Goal: Task Accomplishment & Management: Manage account settings

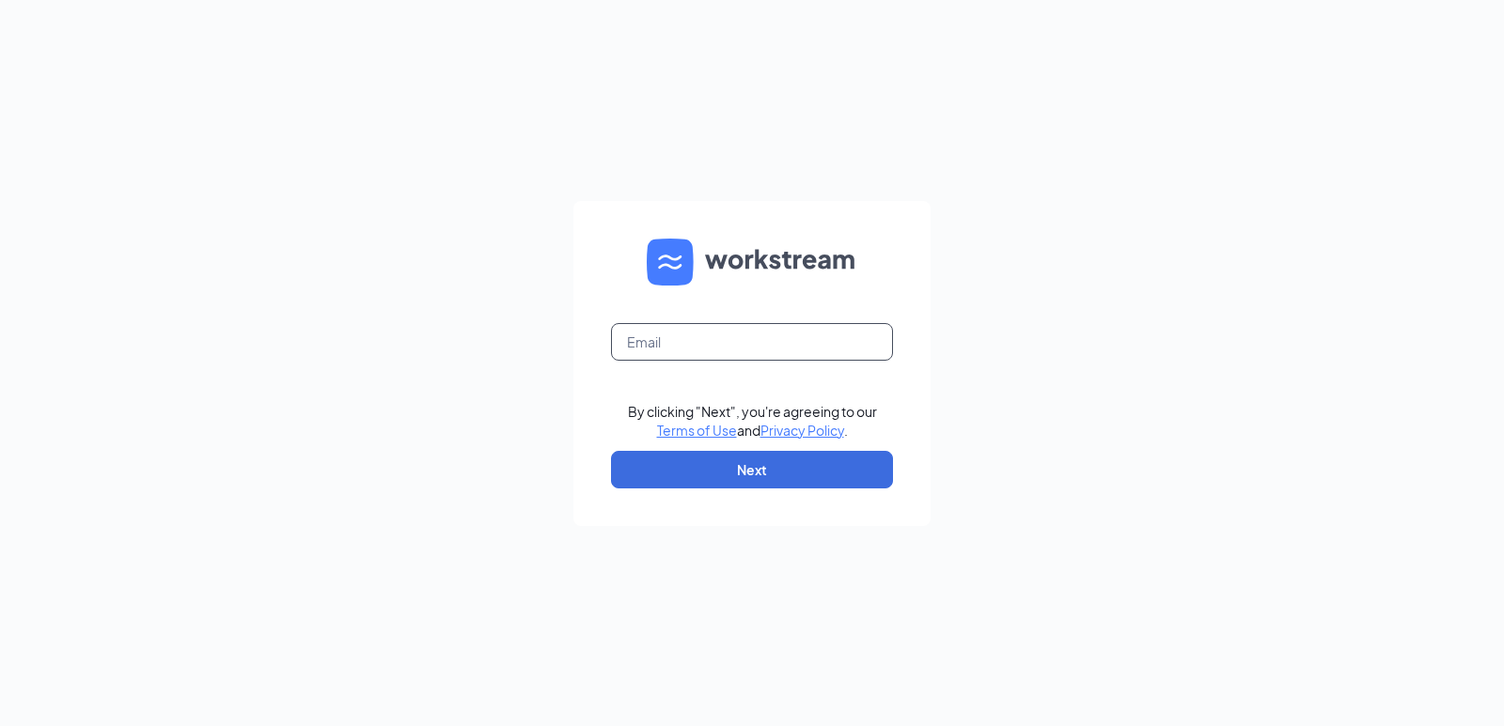
click at [763, 337] on input "text" at bounding box center [752, 342] width 282 height 38
type input "rebecca@bacusfoodscorp.com"
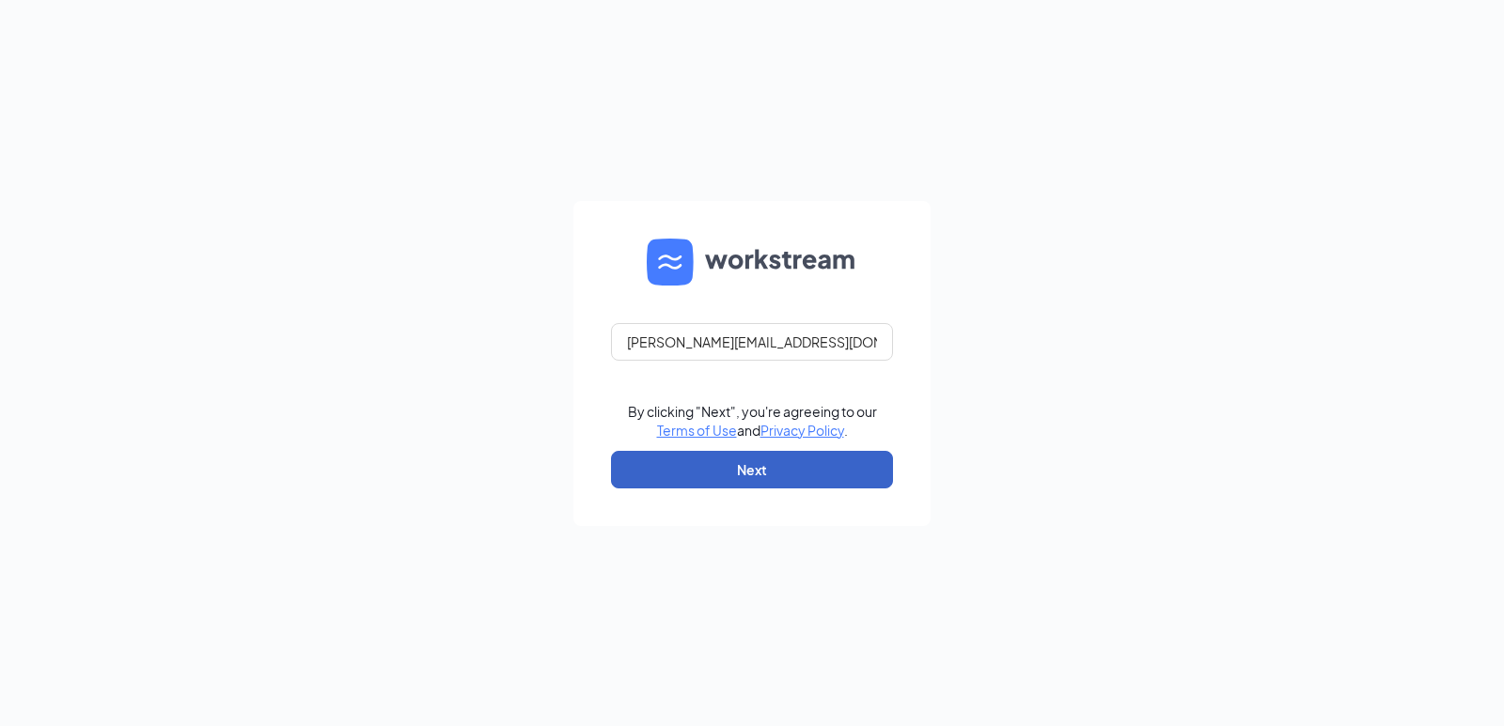
click at [775, 469] on button "Next" at bounding box center [752, 470] width 282 height 38
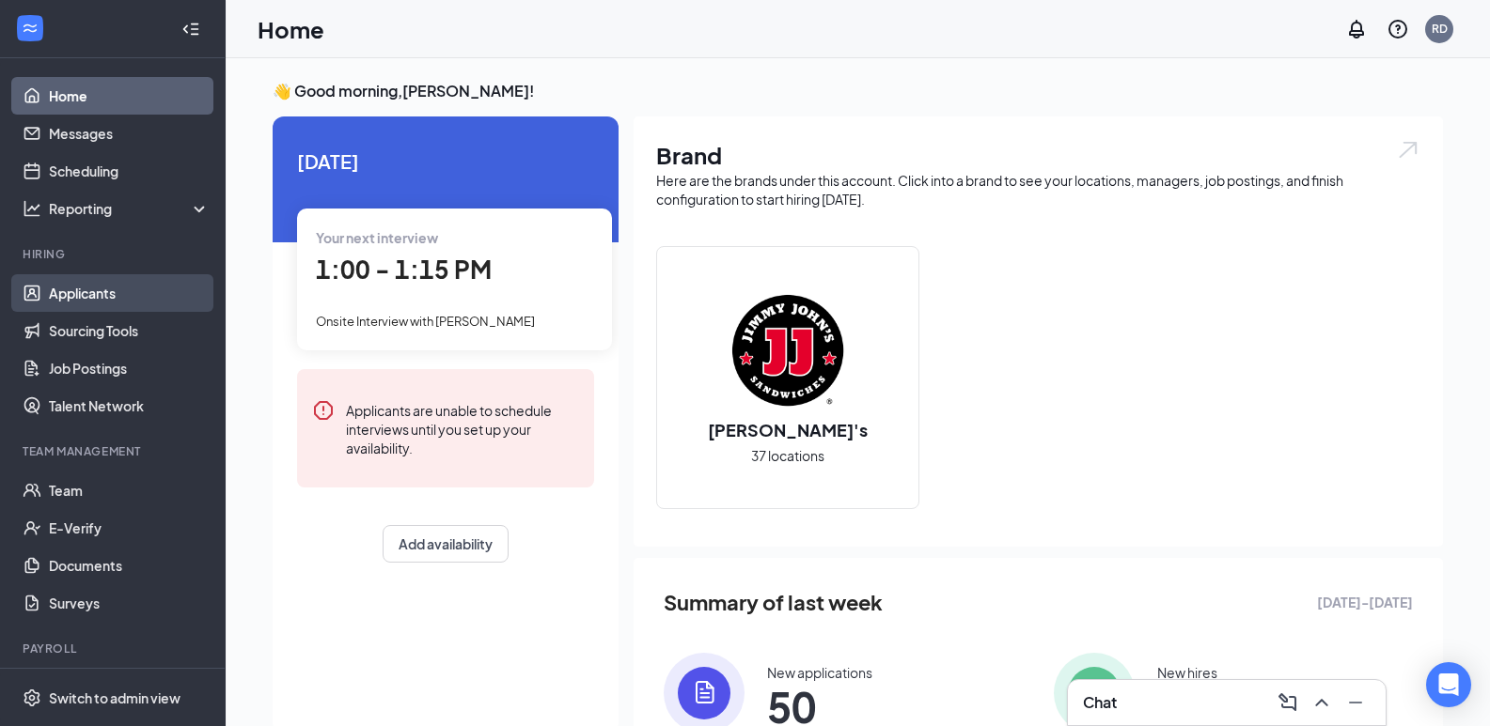
click at [117, 286] on link "Applicants" at bounding box center [129, 293] width 161 height 38
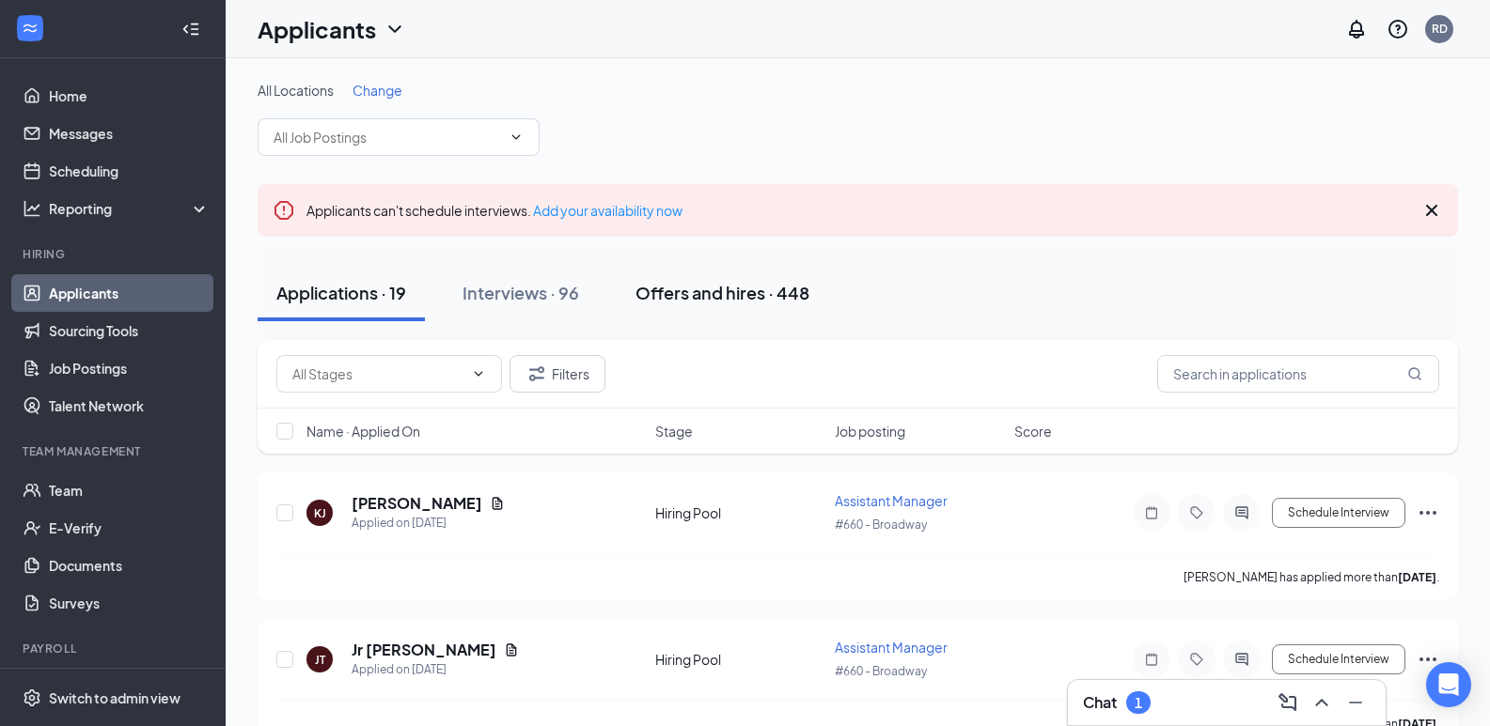
click at [744, 290] on div "Offers and hires · 448" at bounding box center [722, 292] width 174 height 23
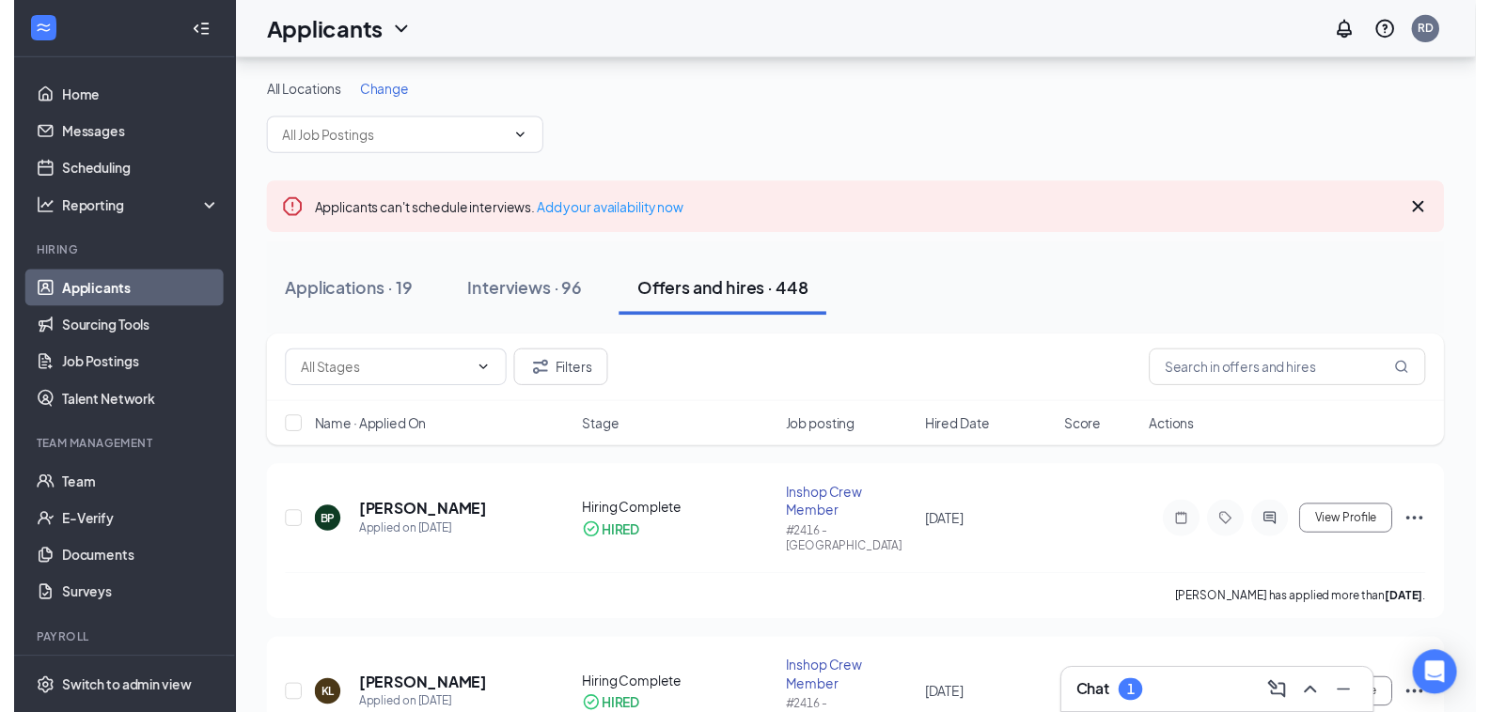
scroll to position [282, 0]
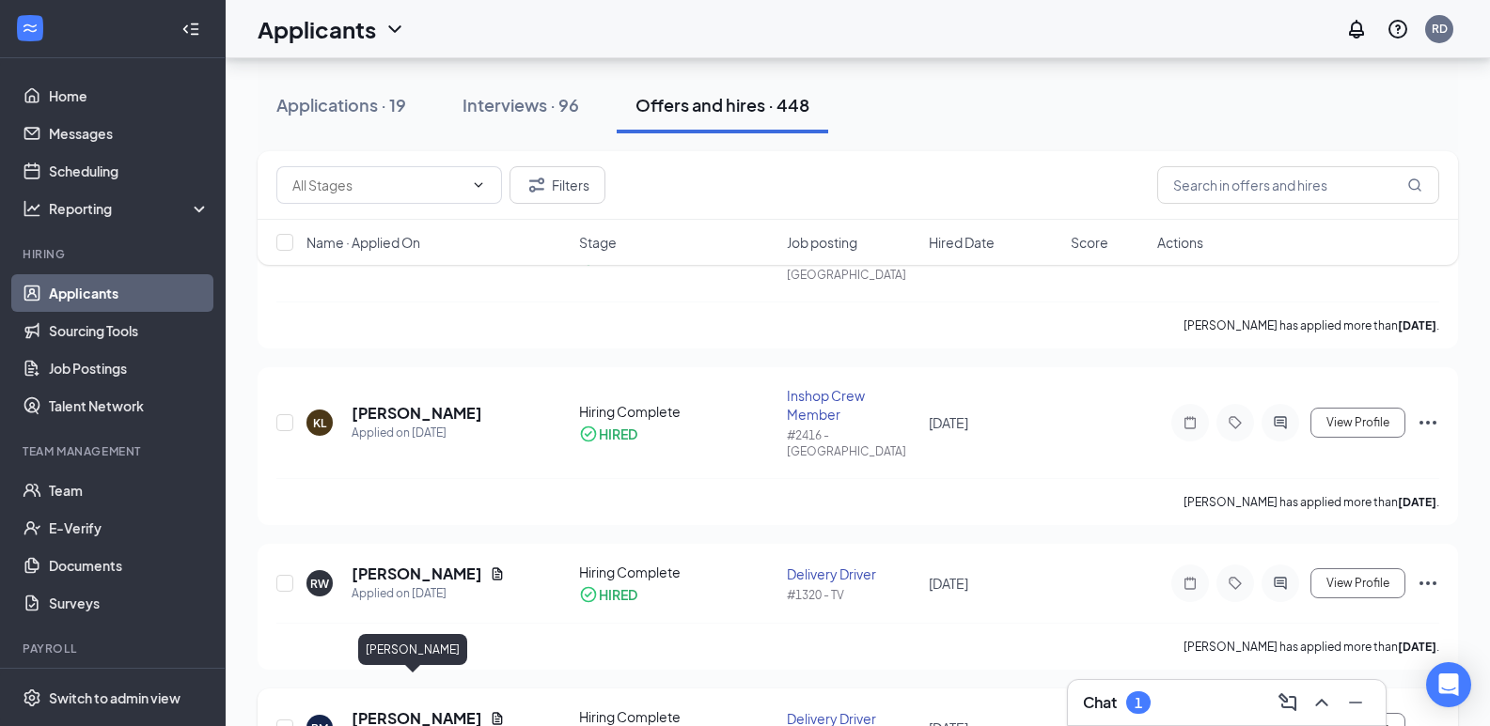
click at [447, 709] on h5 "Parker Mosley" at bounding box center [416, 719] width 131 height 21
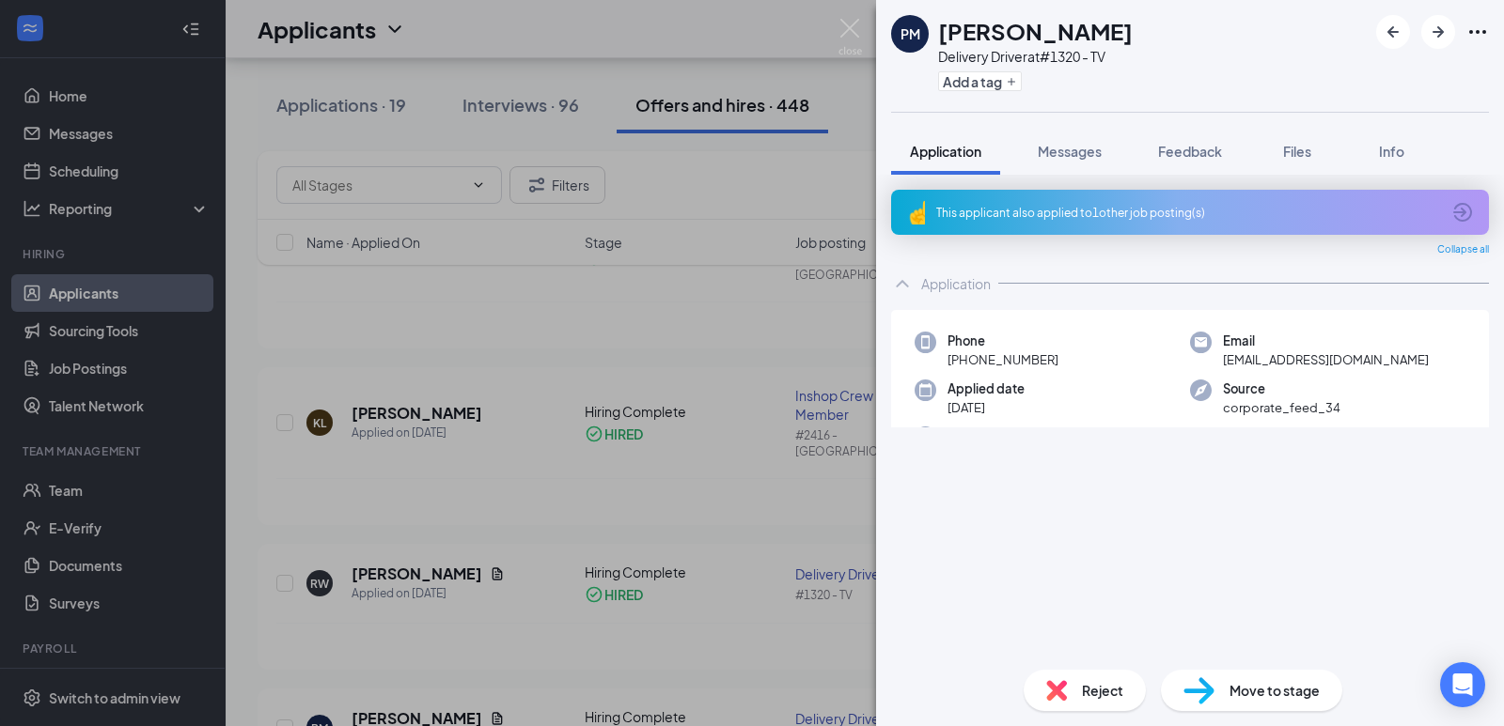
click at [1288, 359] on span "pdubcr7@gmail.com" at bounding box center [1326, 360] width 206 height 19
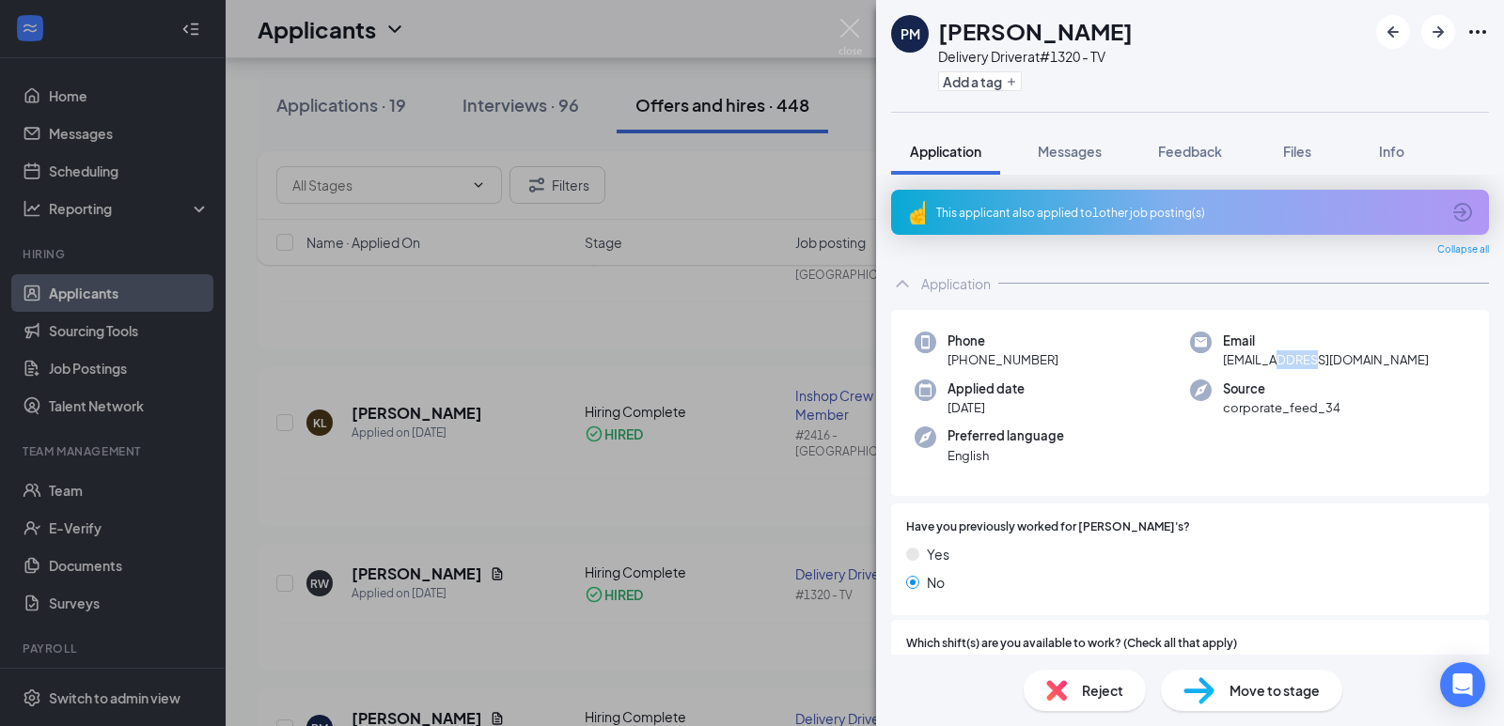
click at [1288, 359] on span "pdubcr7@gmail.com" at bounding box center [1326, 360] width 206 height 19
copy span "pdubcr7@gmail.com"
click at [130, 160] on div "PM Parker Mosley Delivery Driver at #1320 - TV Add a tag Application Messages F…" at bounding box center [752, 363] width 1504 height 726
click at [846, 27] on img at bounding box center [849, 37] width 23 height 37
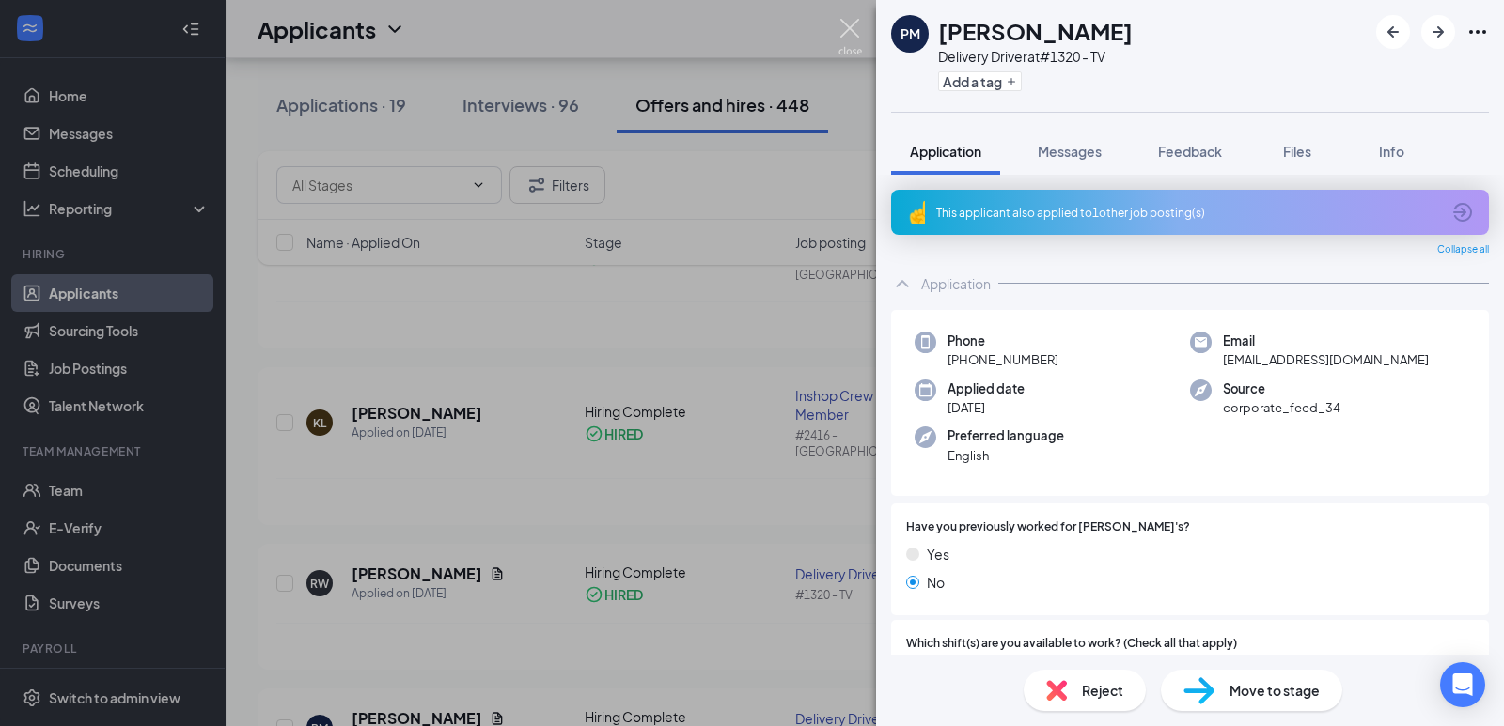
click at [851, 29] on div "Applicants RD" at bounding box center [865, 29] width 1278 height 58
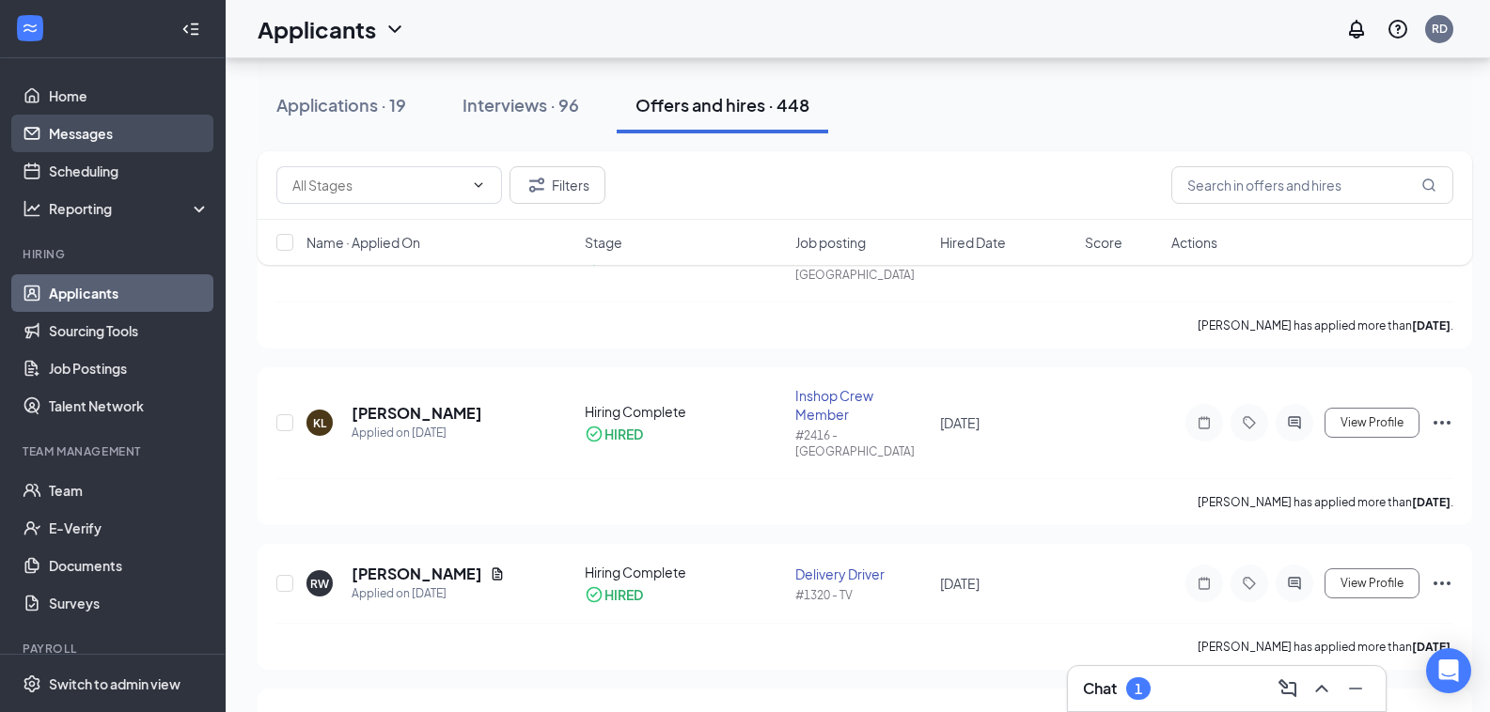
click at [97, 133] on link "Messages" at bounding box center [129, 134] width 161 height 38
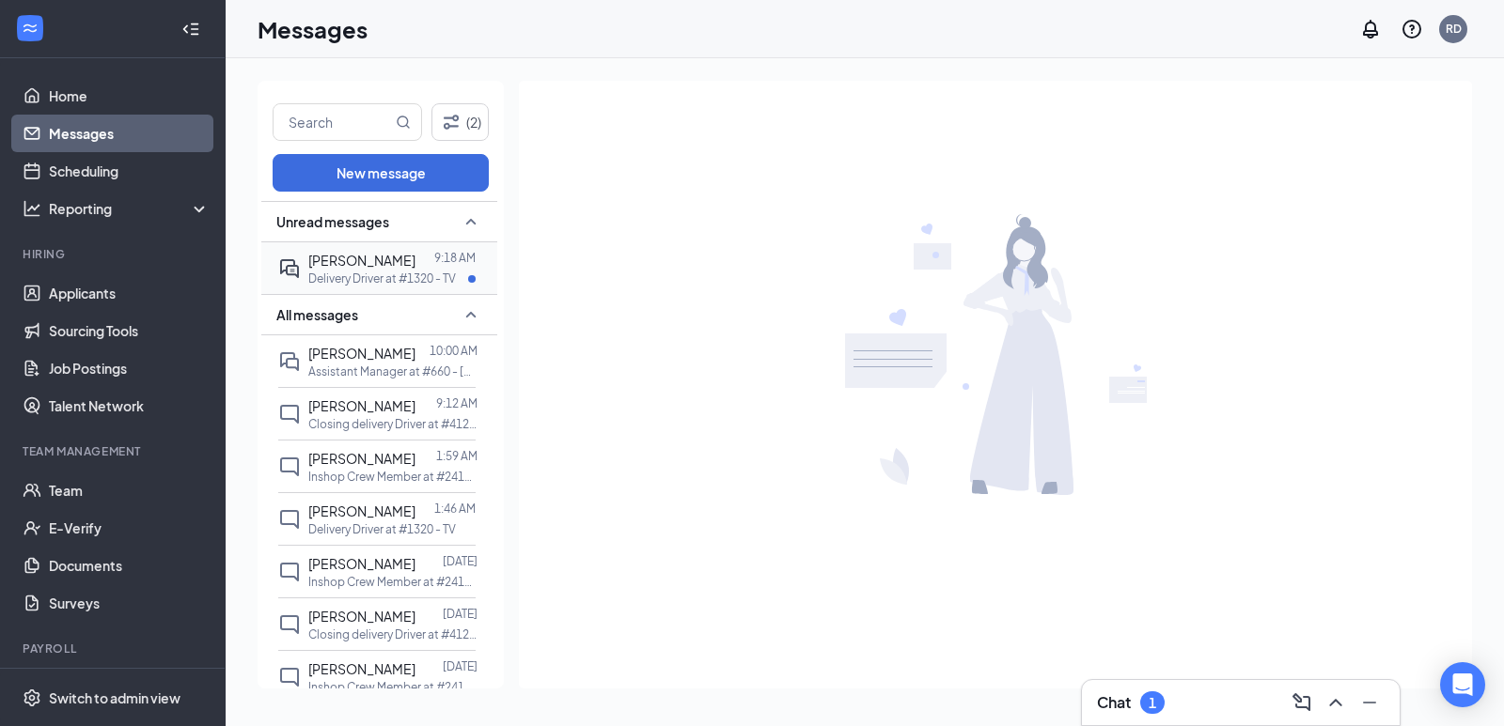
click at [351, 258] on span "Parker Mosley" at bounding box center [361, 260] width 107 height 17
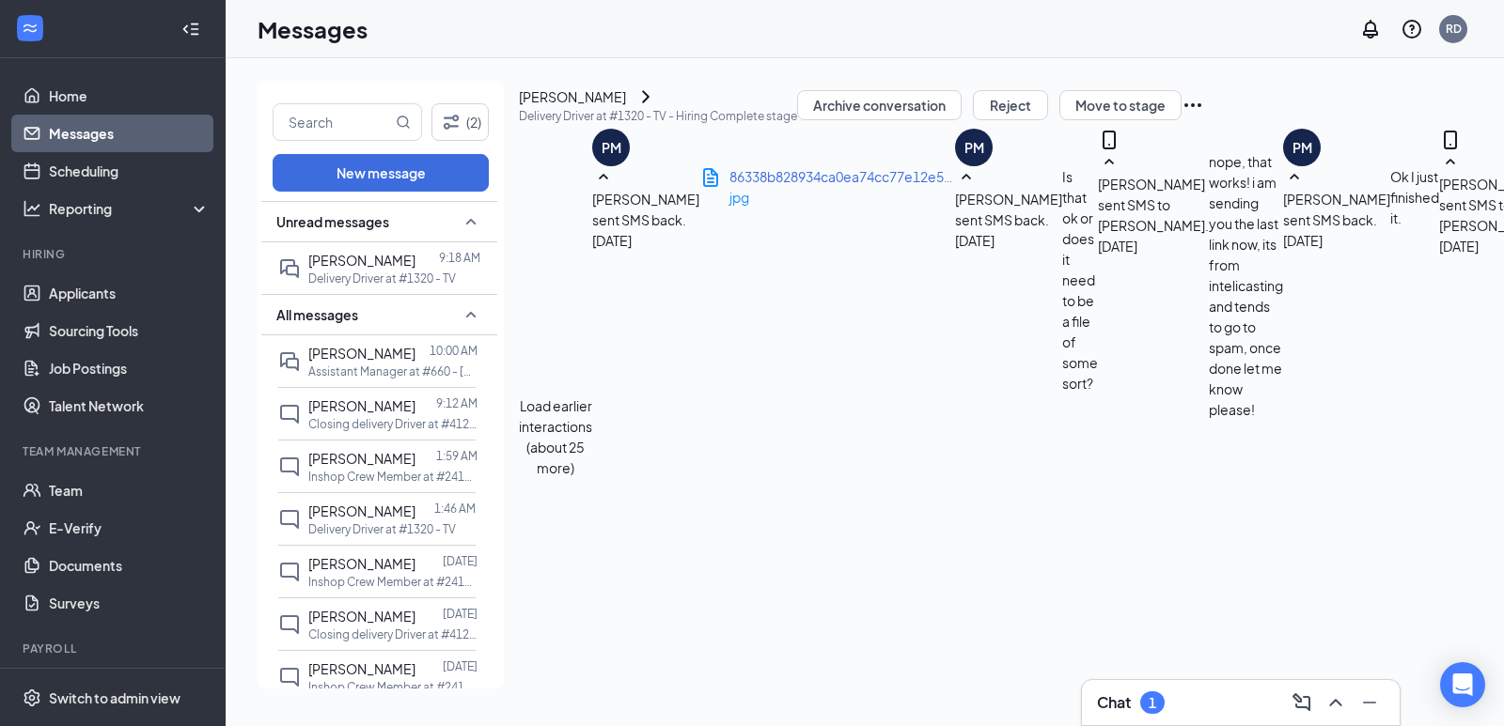
scroll to position [903, 0]
click at [374, 374] on p "Assistant Manager at #660 - Broadway" at bounding box center [392, 372] width 169 height 16
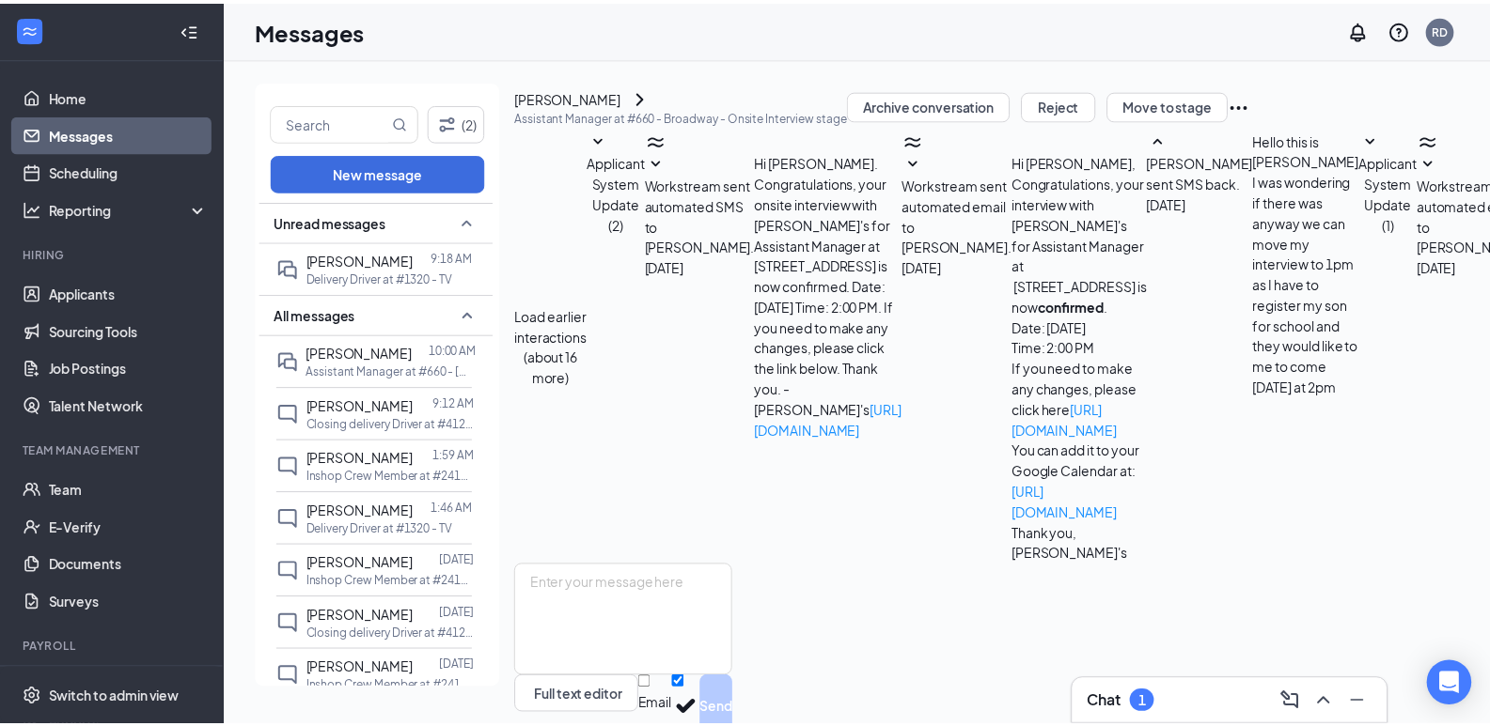
scroll to position [380, 0]
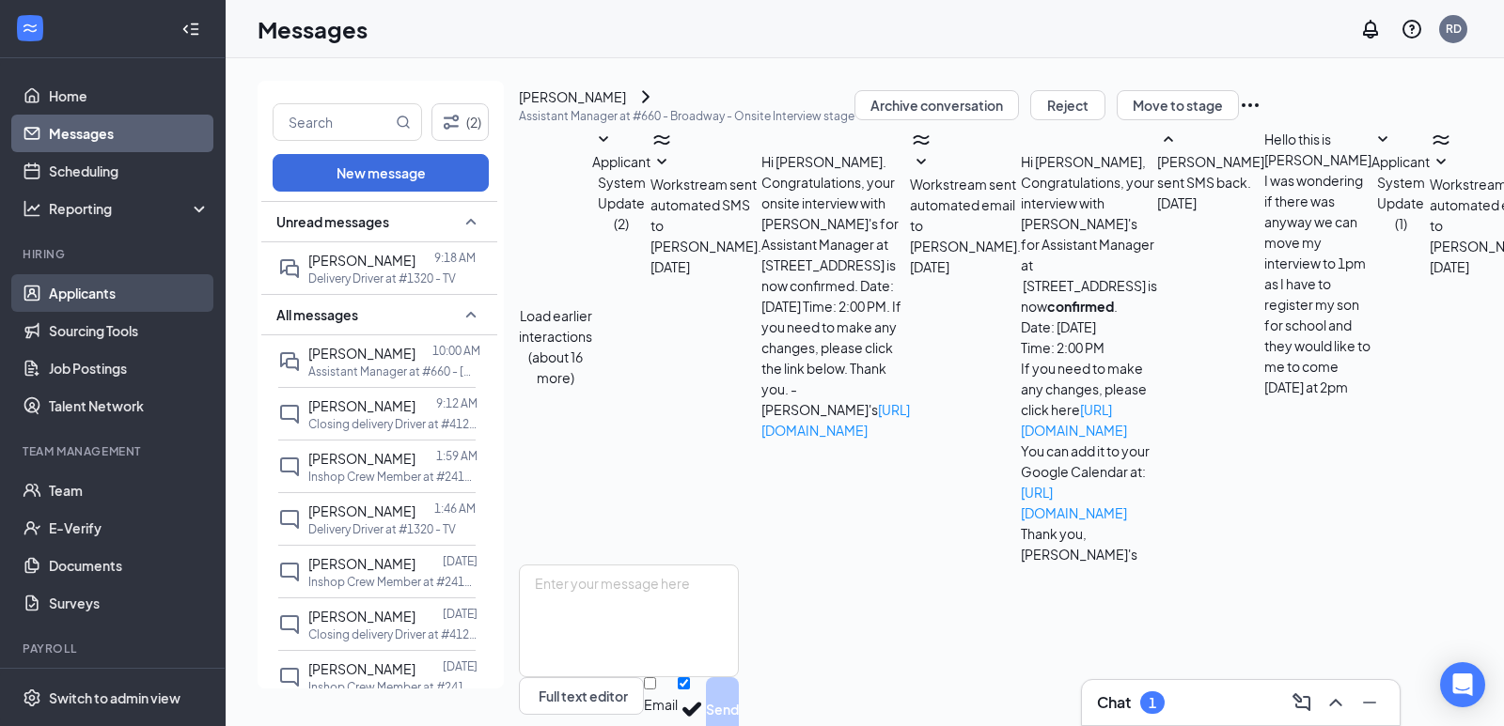
click at [99, 289] on link "Applicants" at bounding box center [129, 293] width 161 height 38
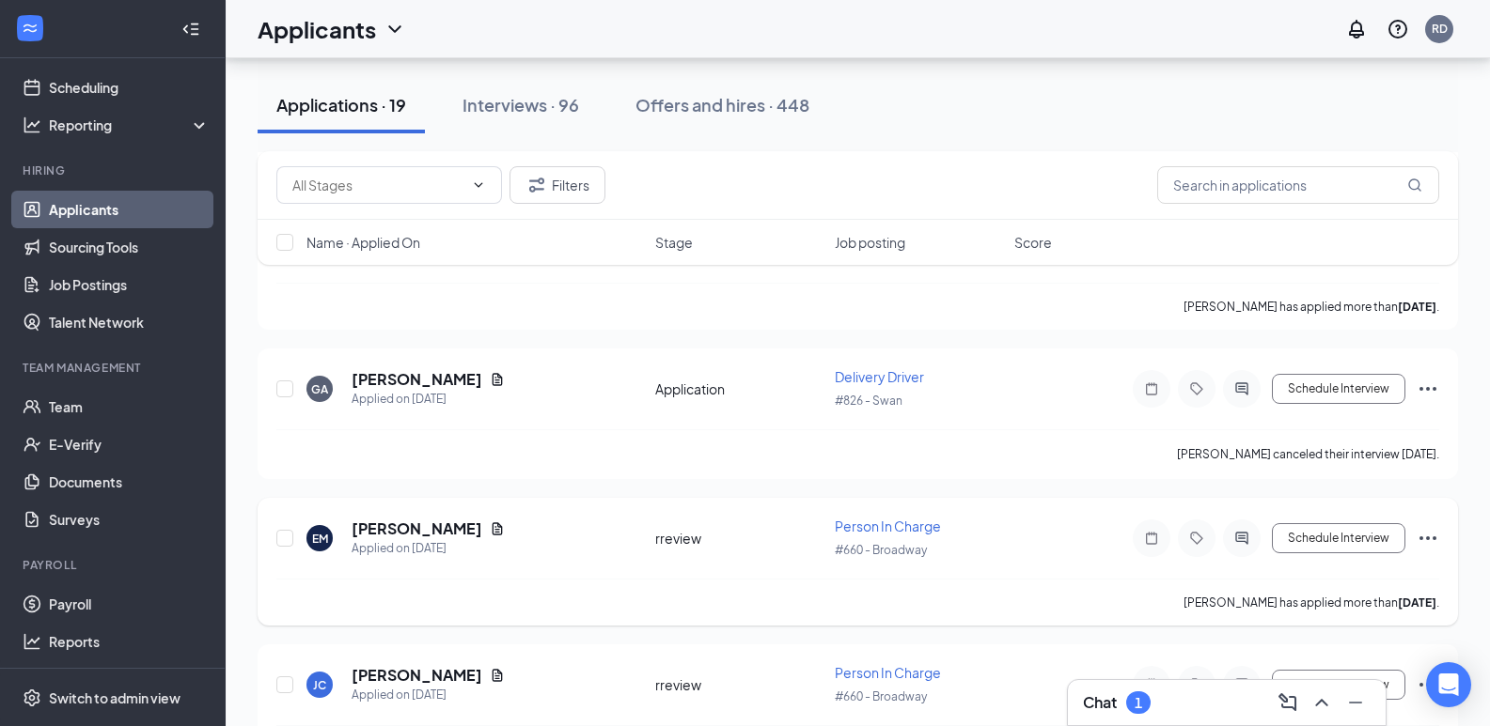
scroll to position [549, 0]
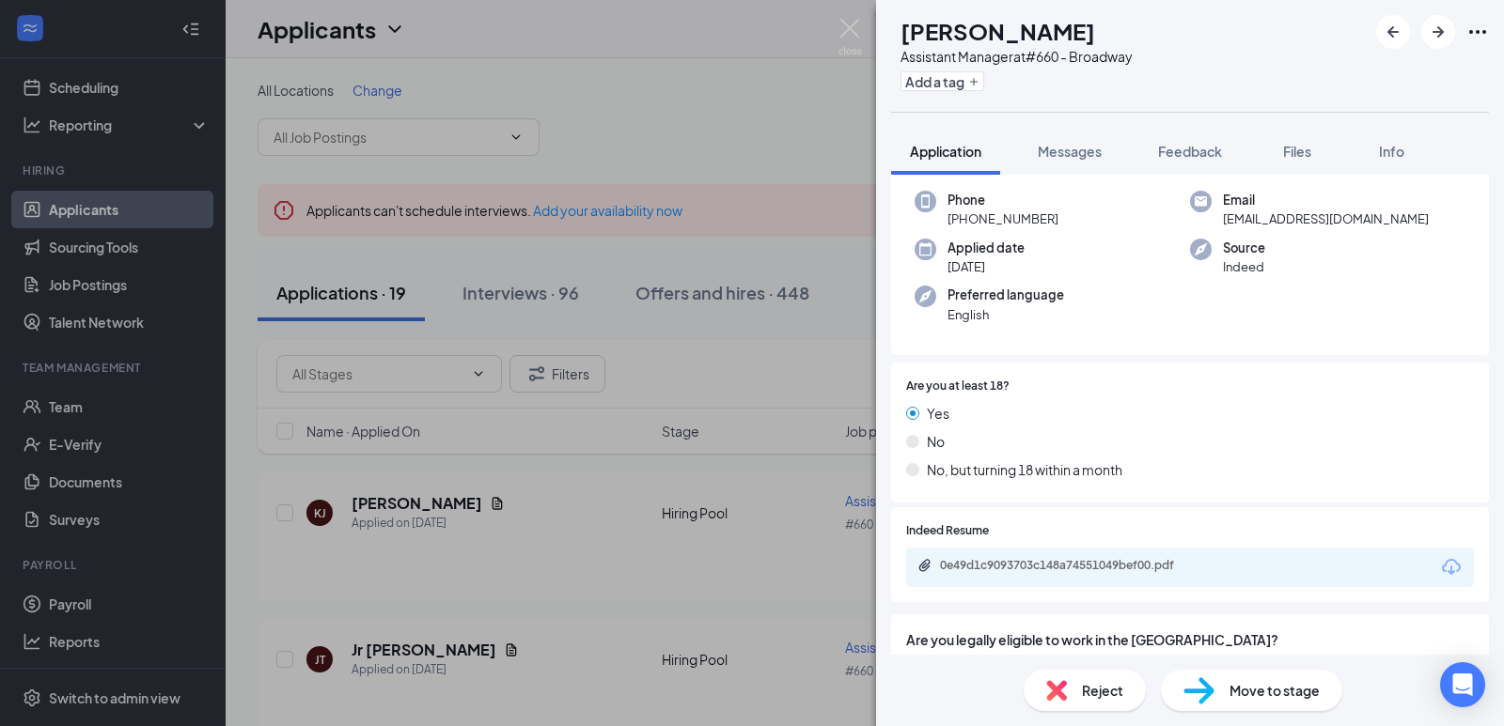
scroll to position [188, 0]
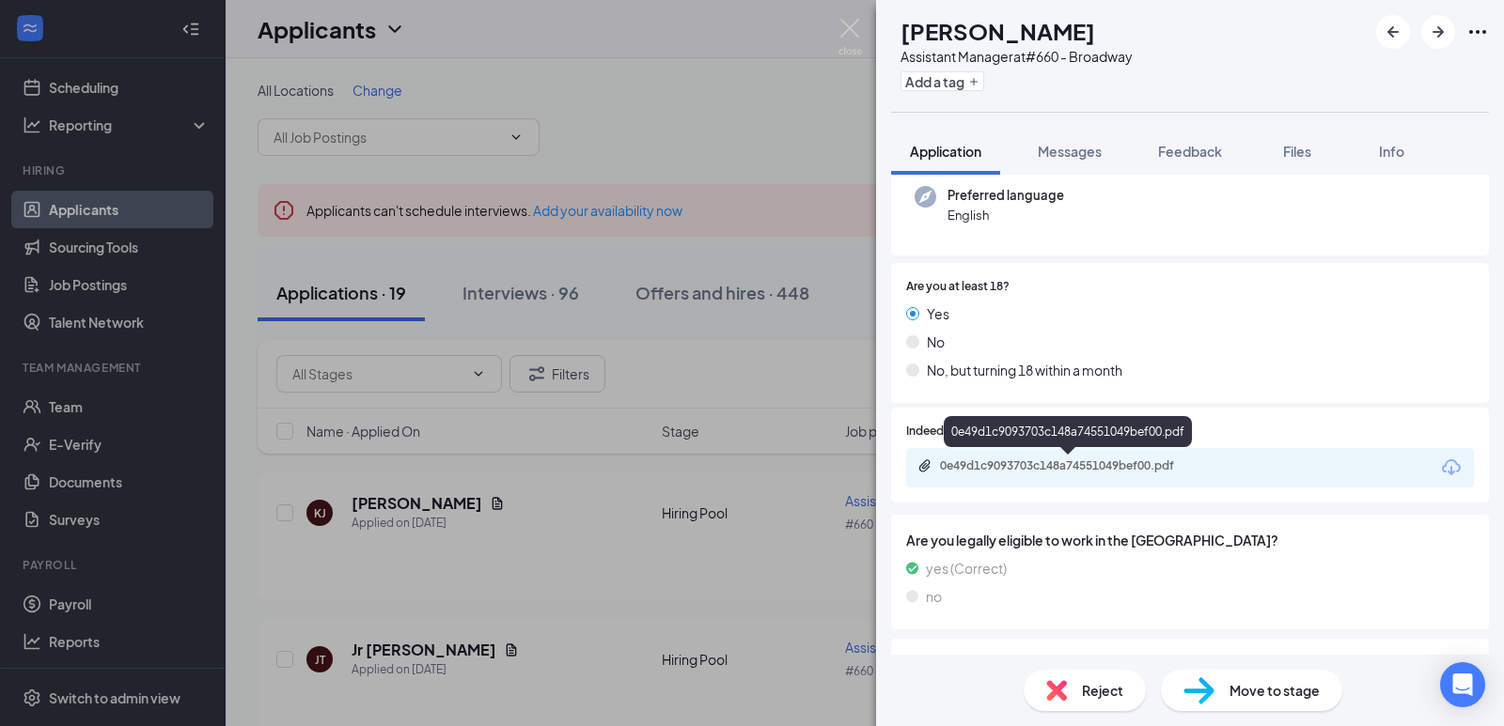
click at [1141, 460] on div "0e49d1c9093703c148a74551049bef00.pdf" at bounding box center [1071, 466] width 263 height 15
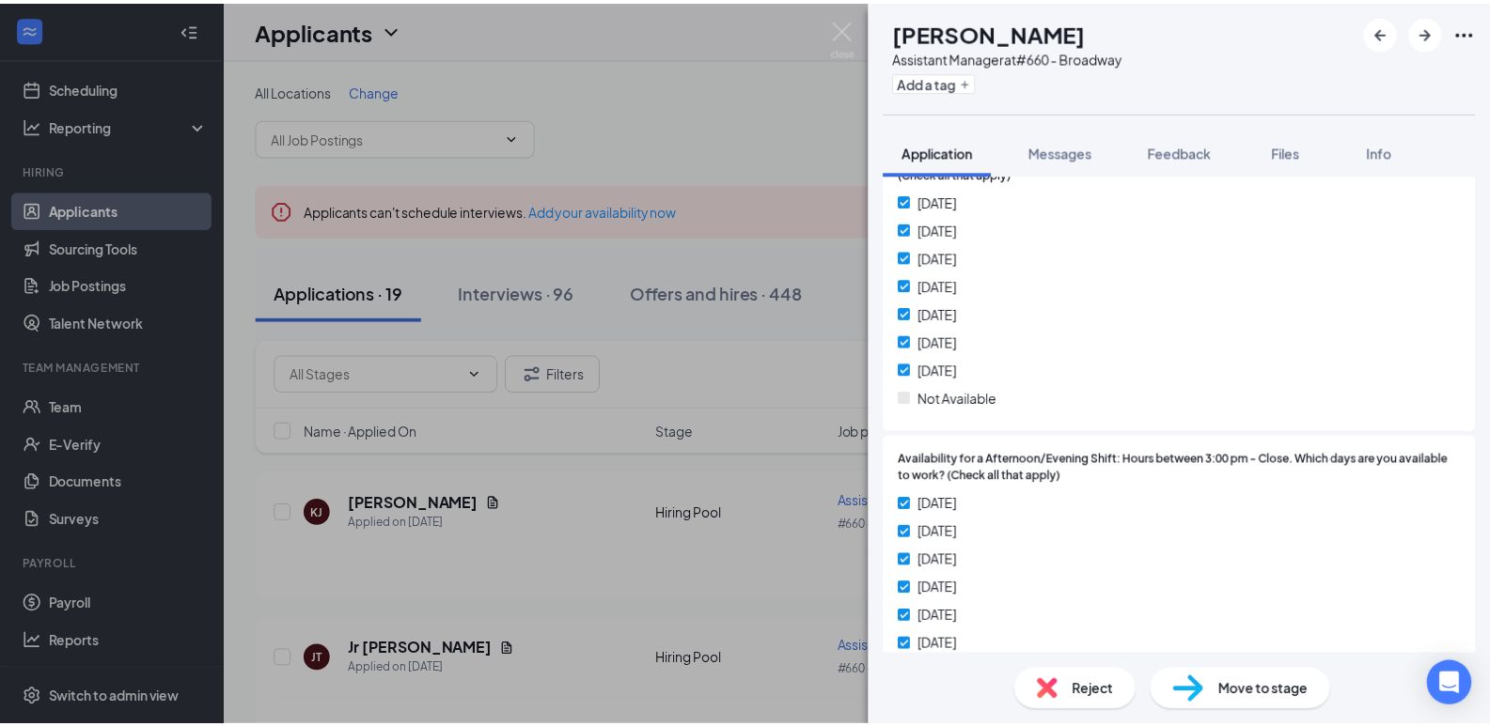
scroll to position [1896, 0]
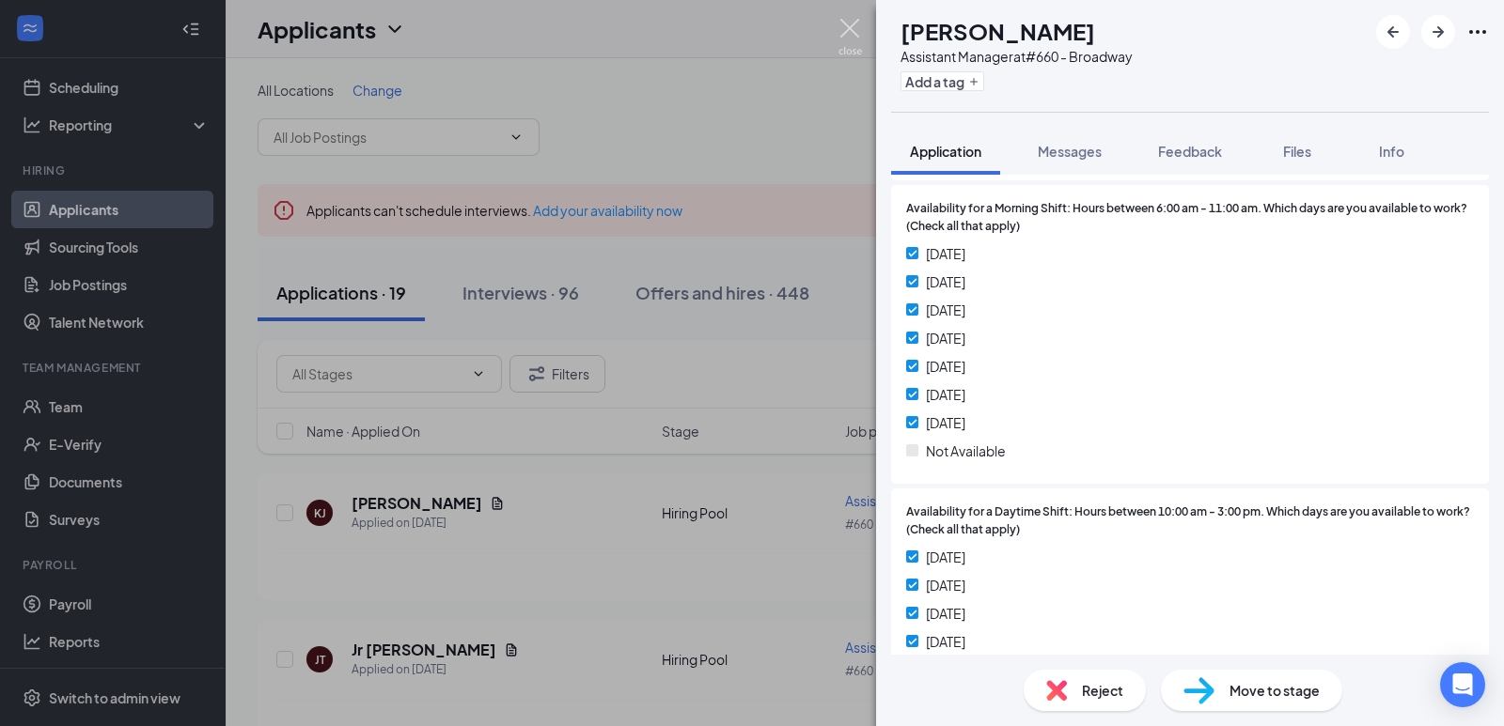
drag, startPoint x: 842, startPoint y: 26, endPoint x: 777, endPoint y: 104, distance: 101.4
click at [843, 26] on img at bounding box center [849, 37] width 23 height 37
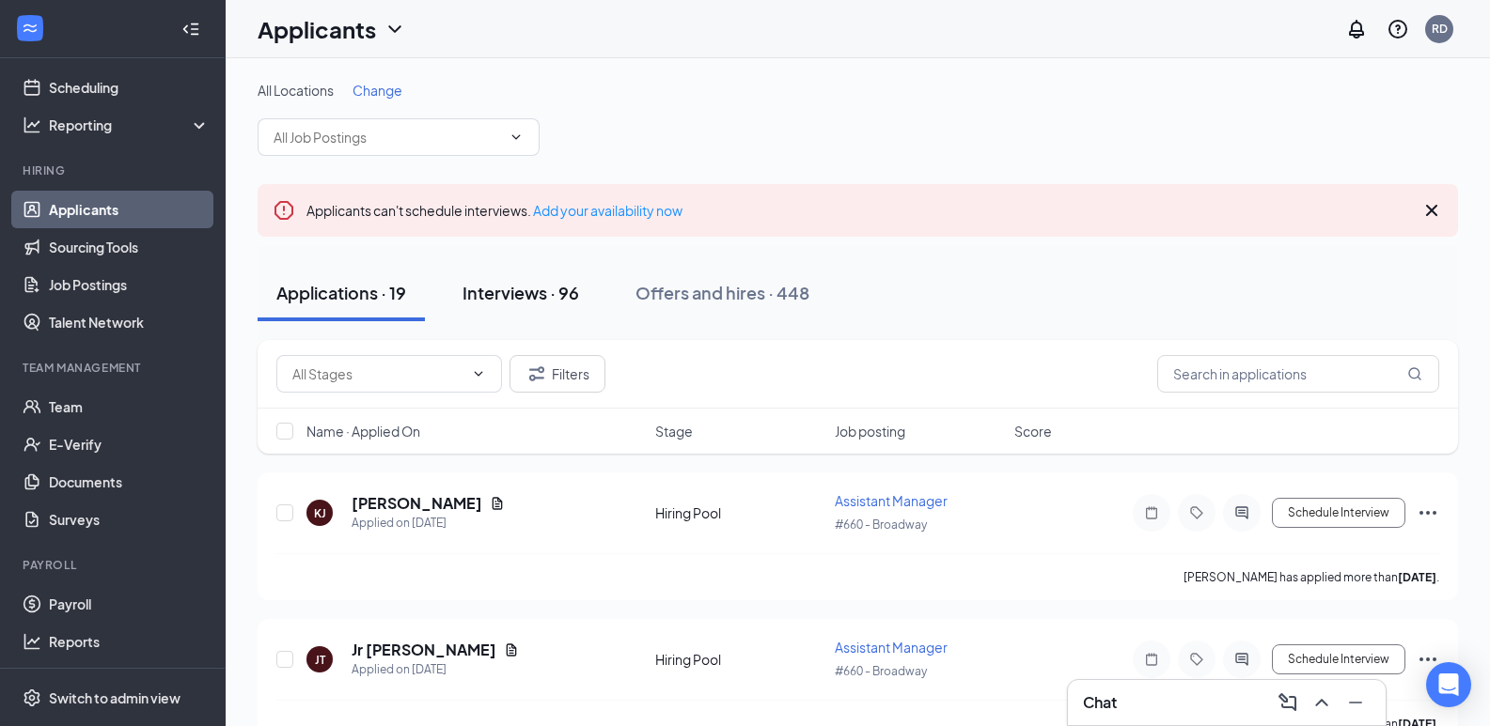
click at [565, 296] on div "Interviews · 96" at bounding box center [520, 292] width 117 height 23
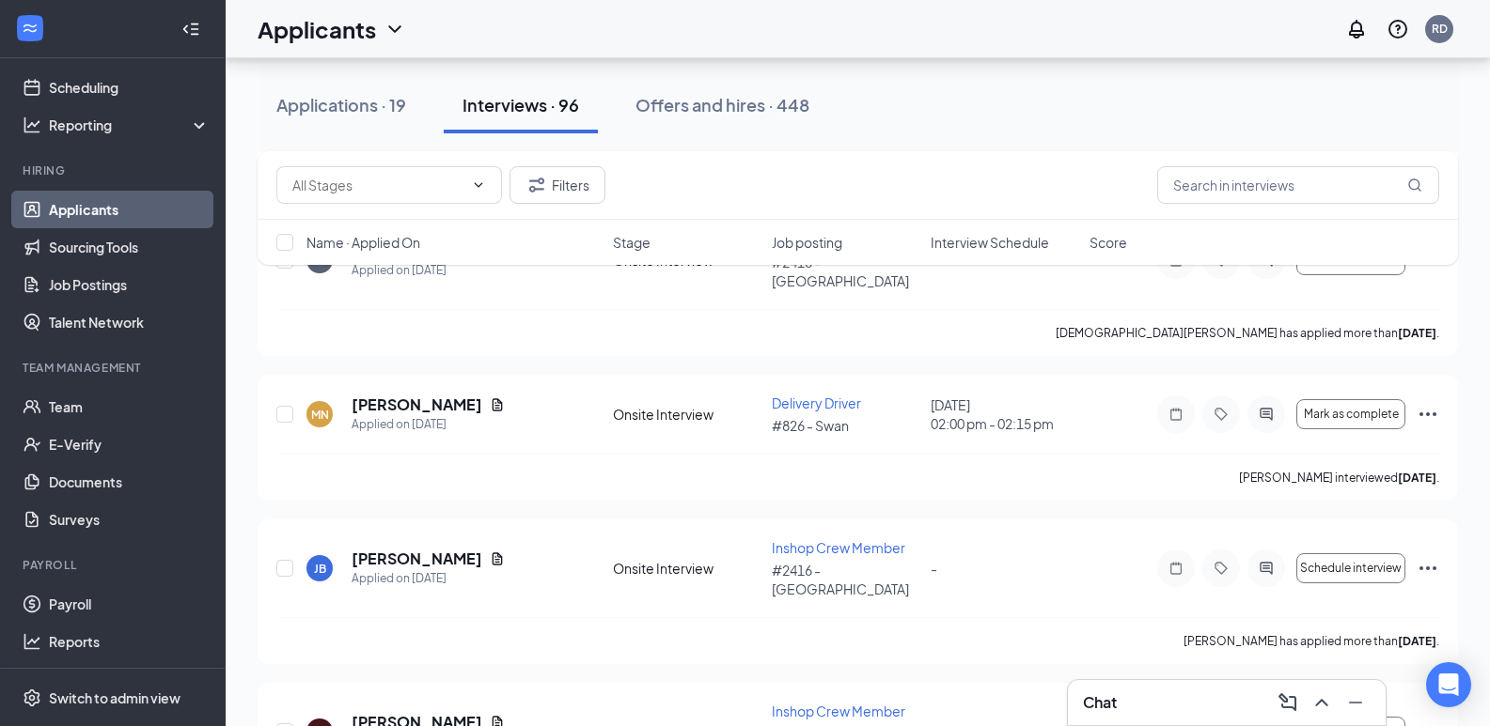
scroll to position [4229, 0]
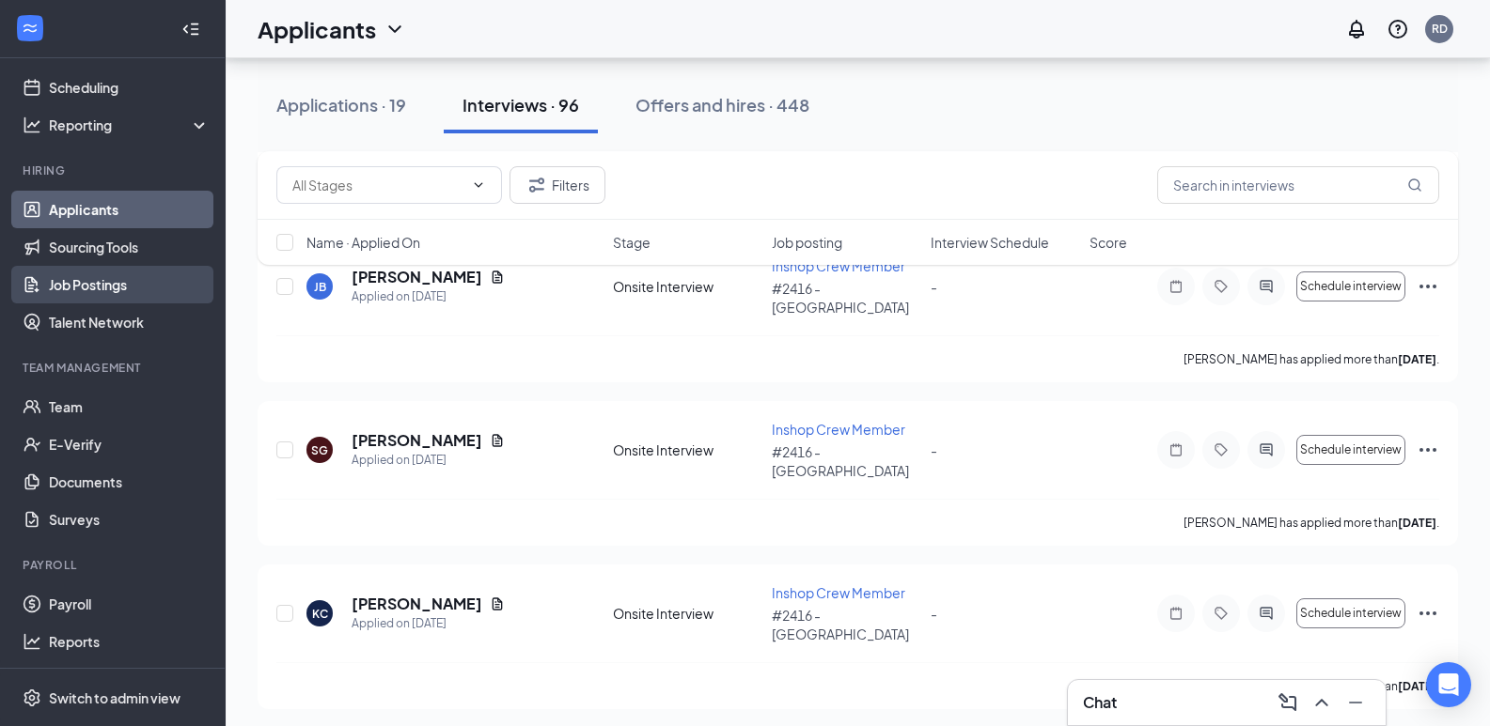
click at [89, 286] on link "Job Postings" at bounding box center [129, 285] width 161 height 38
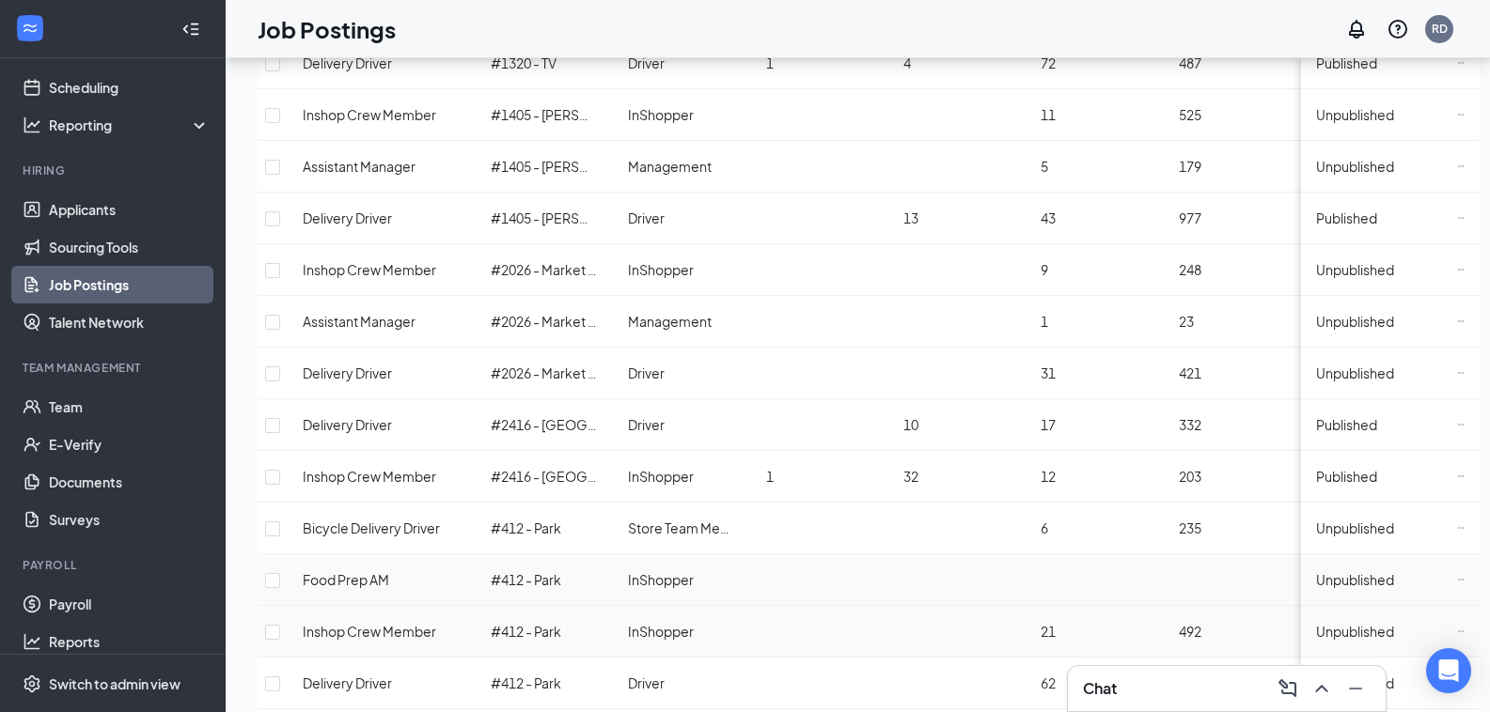
scroll to position [658, 0]
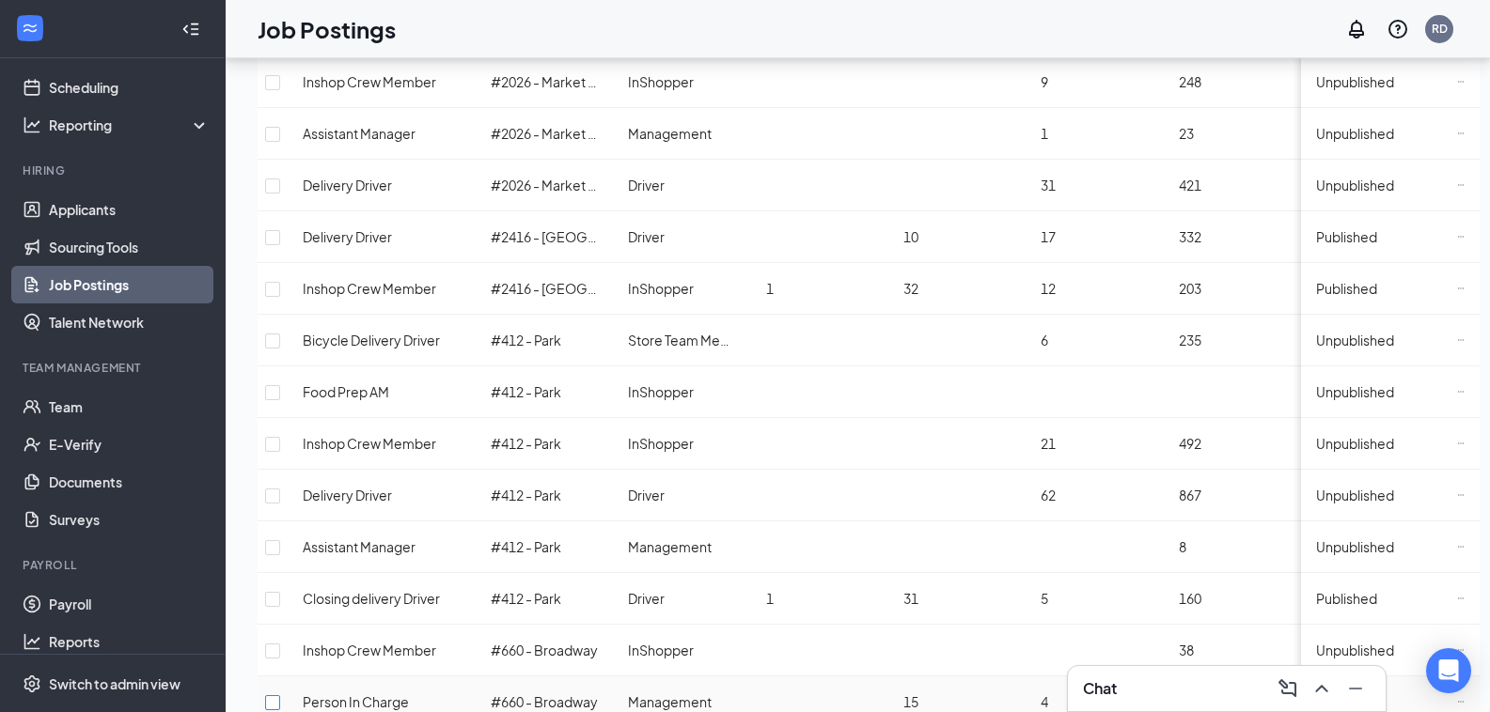
click at [280, 695] on input "checkbox" at bounding box center [272, 702] width 15 height 15
checkbox input "true"
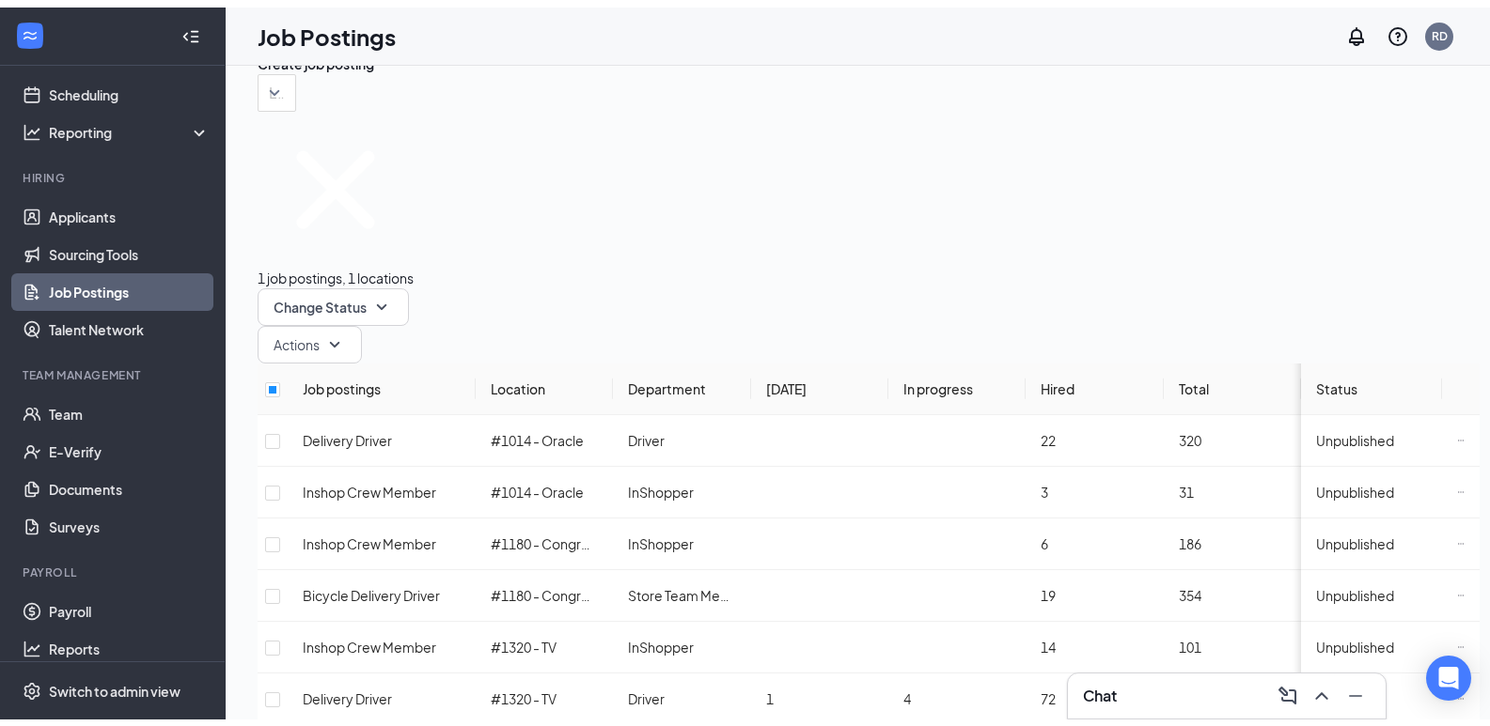
scroll to position [0, 0]
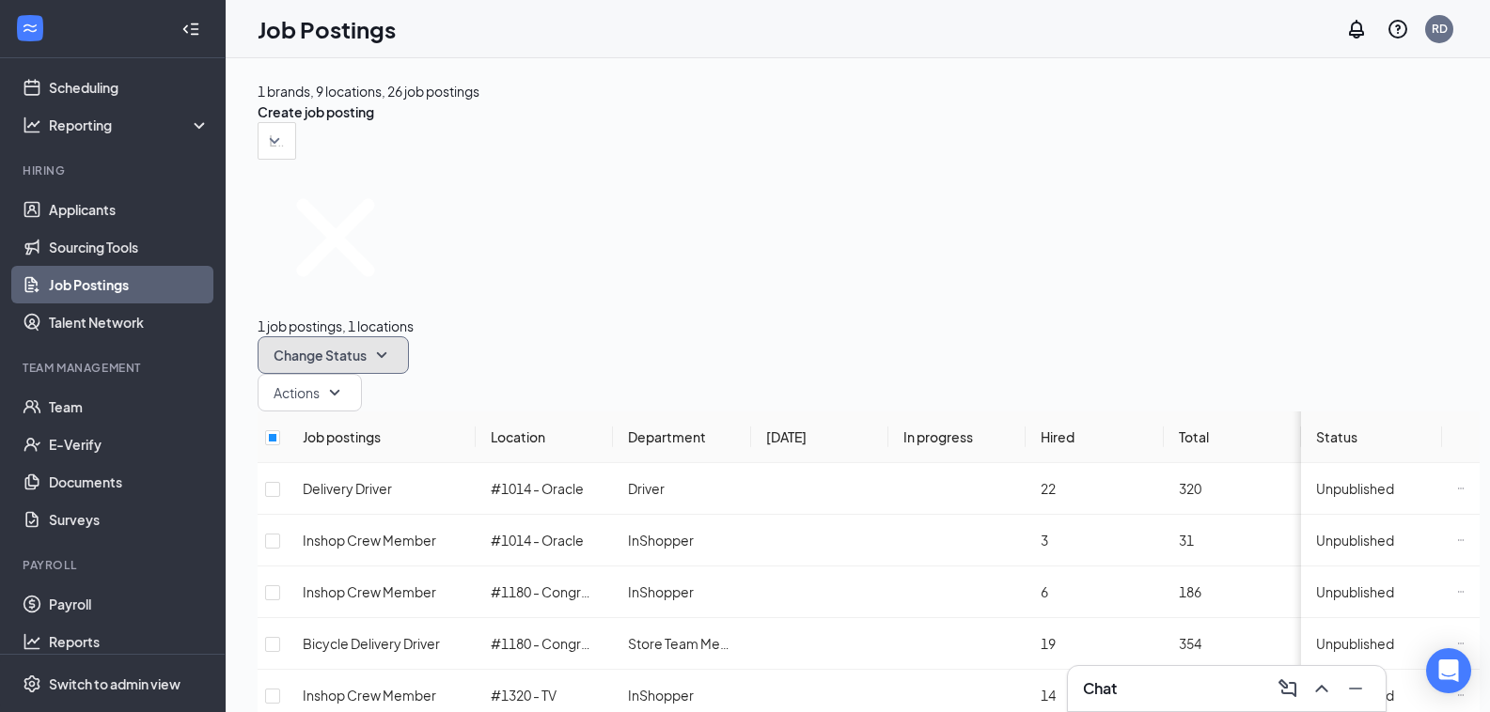
click at [367, 349] on span "Change Status" at bounding box center [319, 355] width 93 height 13
click at [561, 315] on div "Unpublish" at bounding box center [554, 304] width 151 height 21
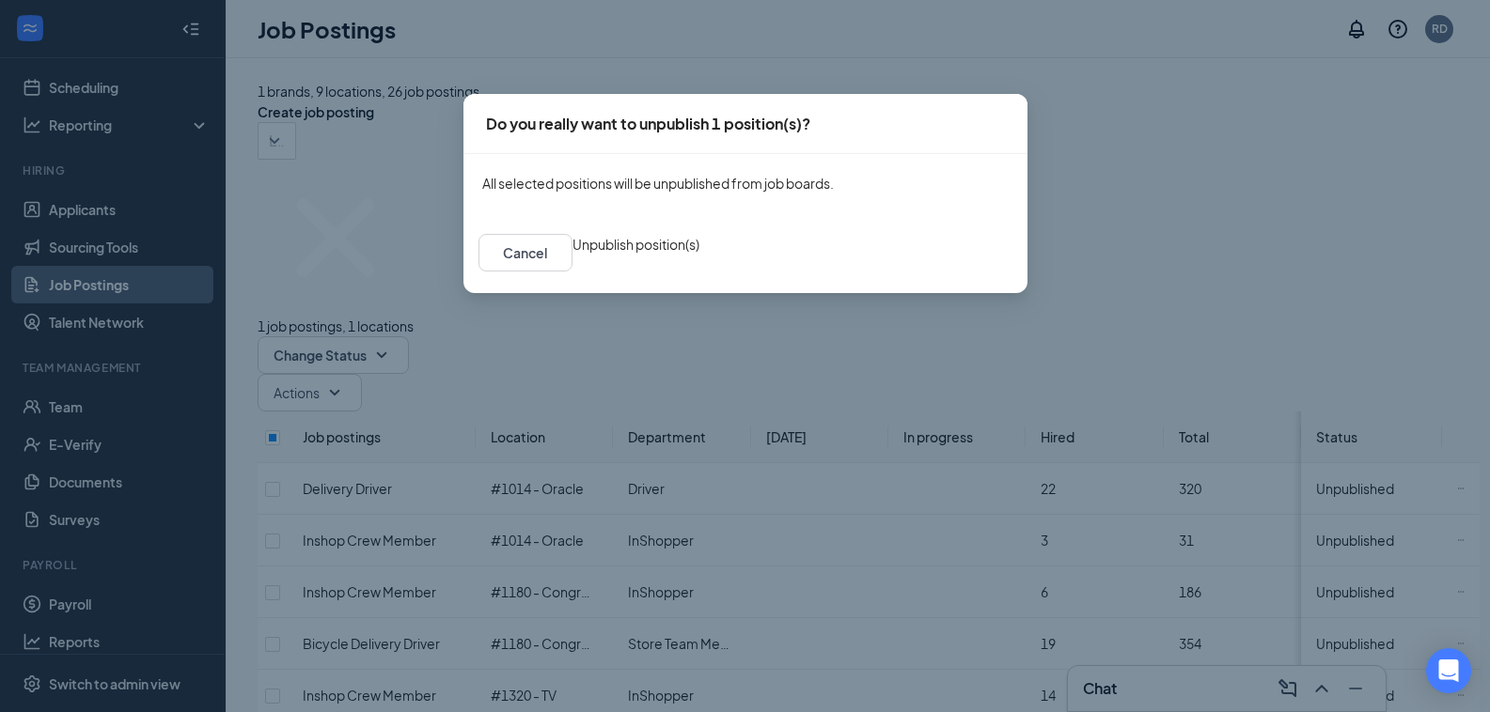
click at [699, 255] on button "Unpublish position(s)" at bounding box center [635, 244] width 127 height 21
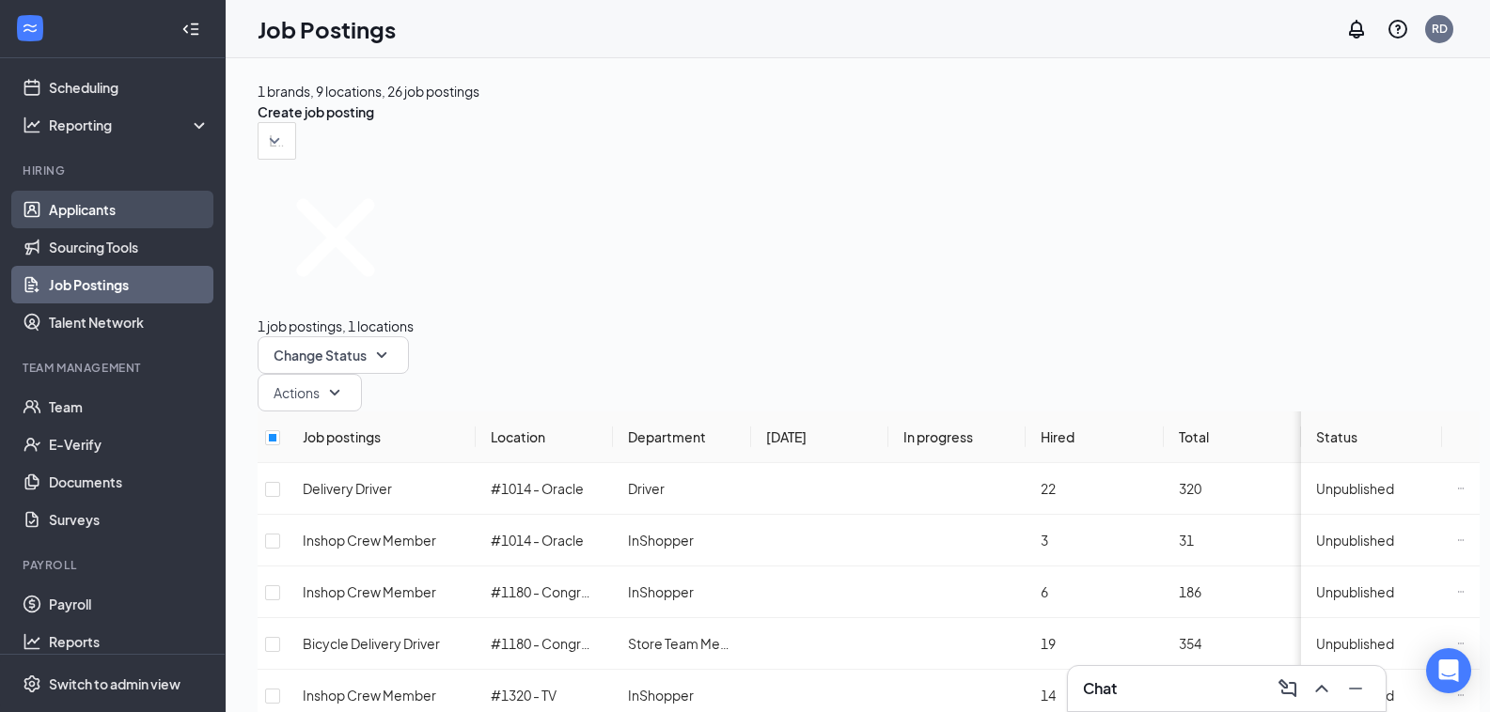
click at [86, 223] on link "Applicants" at bounding box center [129, 210] width 161 height 38
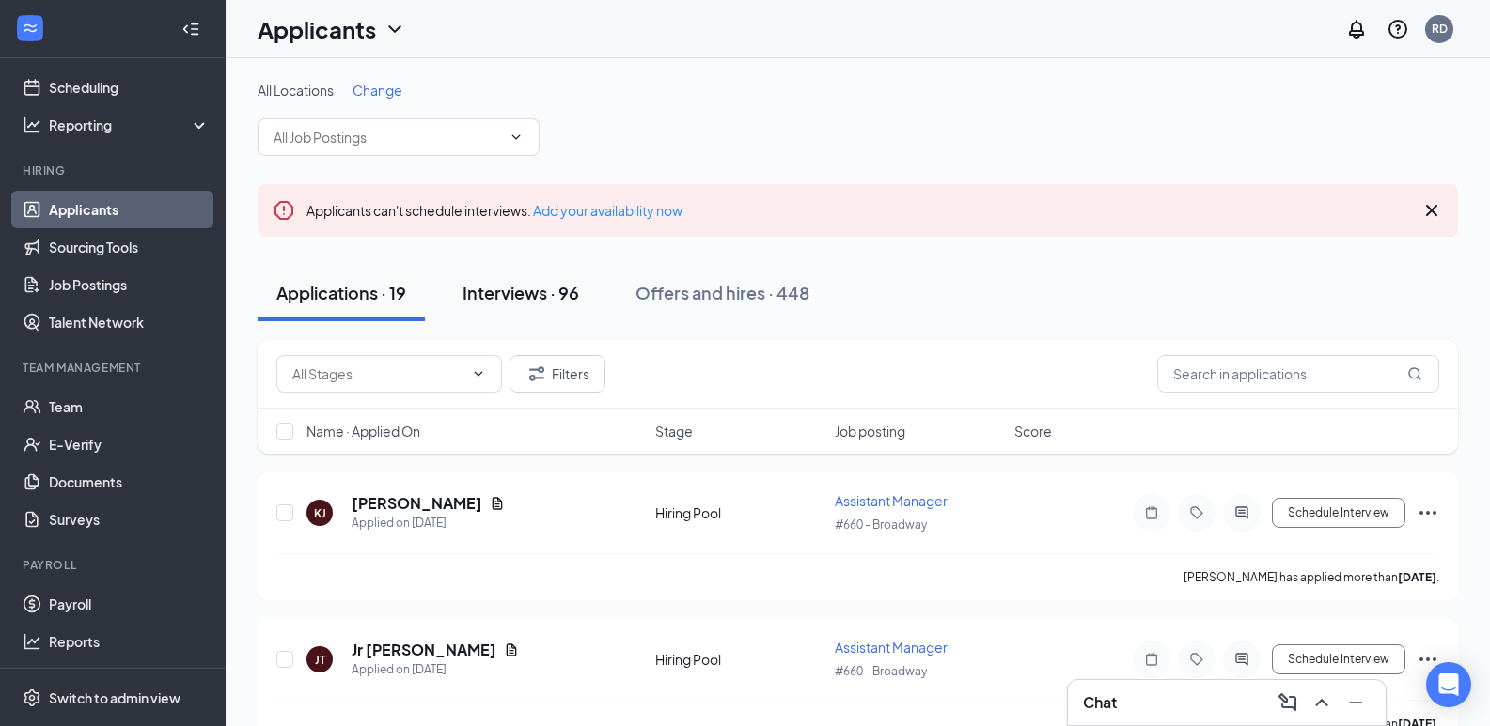
click at [563, 303] on div "Interviews · 96" at bounding box center [520, 292] width 117 height 23
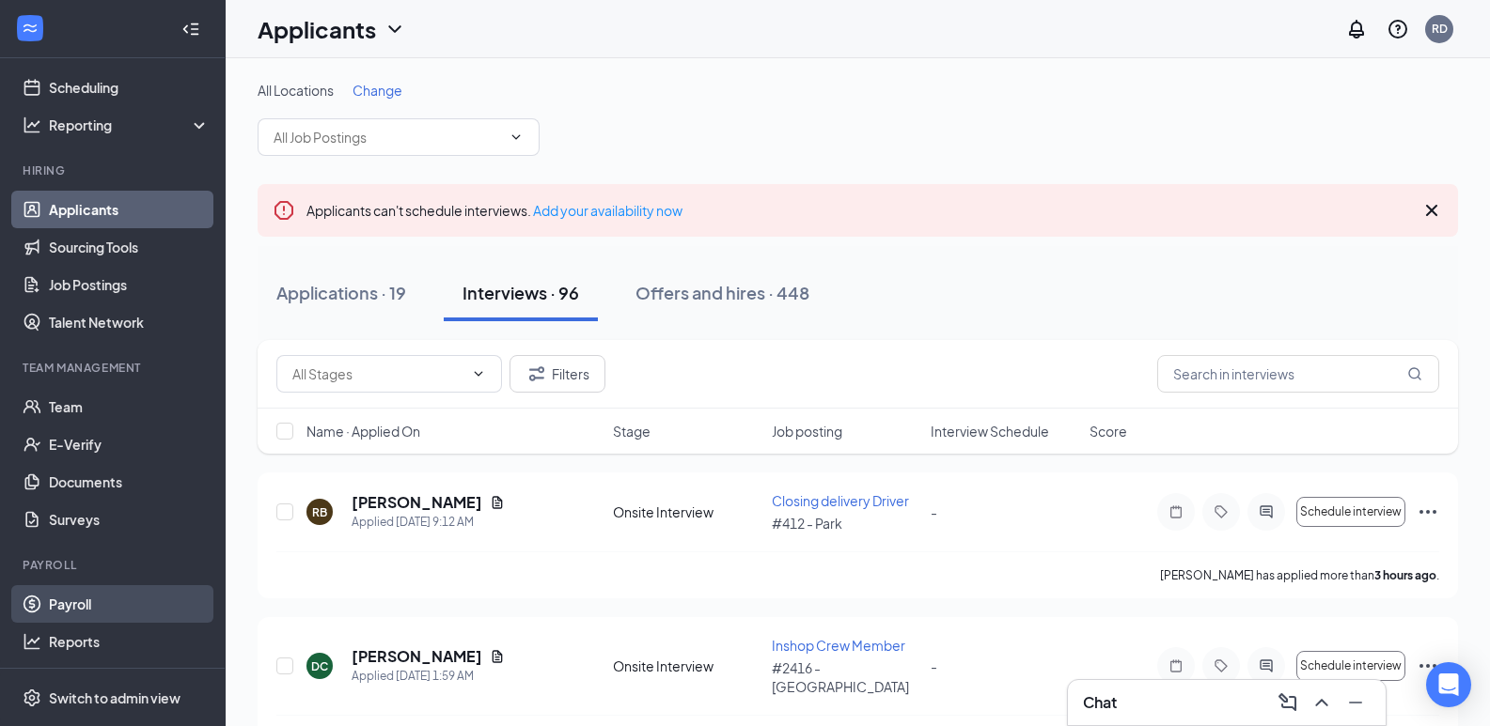
click at [88, 596] on link "Payroll" at bounding box center [129, 604] width 161 height 38
